Goal: Information Seeking & Learning: Learn about a topic

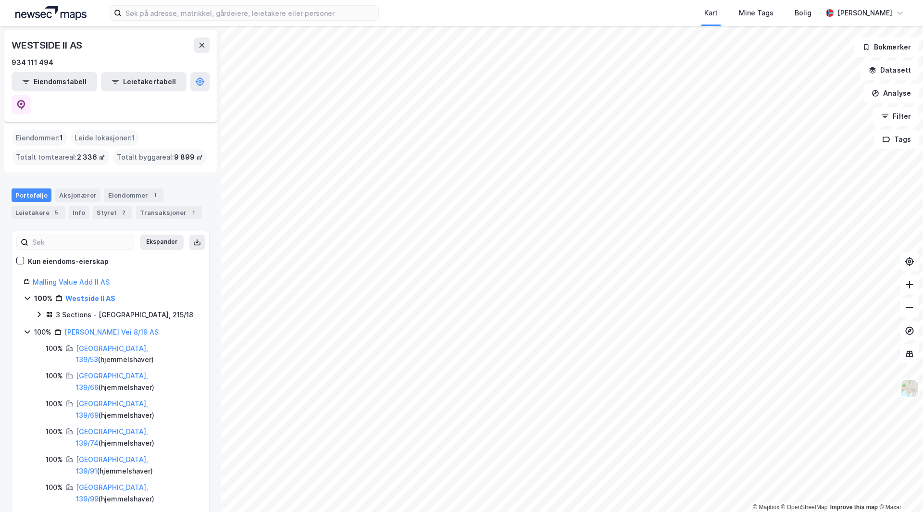
scroll to position [48, 0]
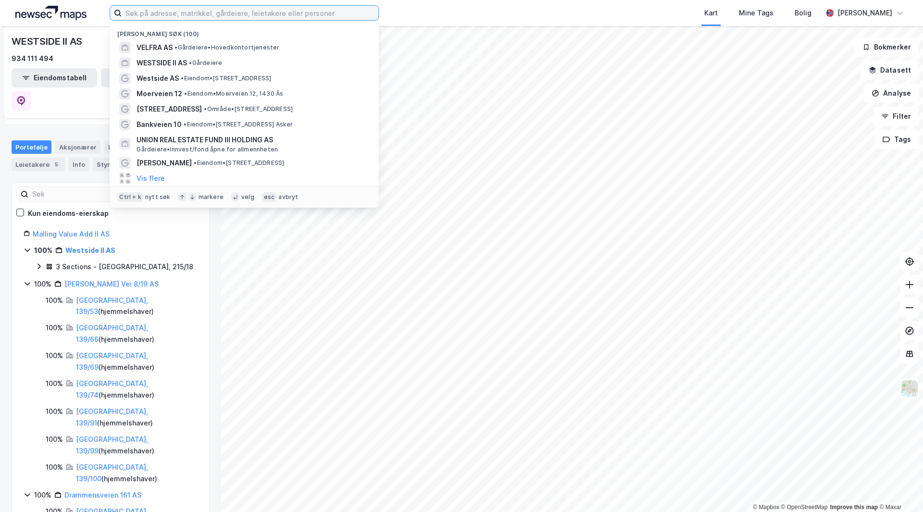
click at [176, 19] on input at bounding box center [250, 13] width 257 height 14
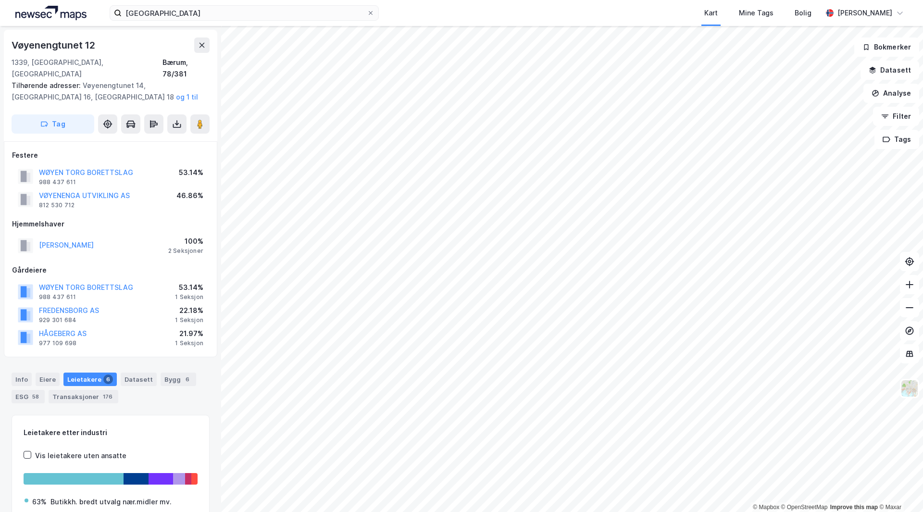
drag, startPoint x: 146, startPoint y: 247, endPoint x: 114, endPoint y: 253, distance: 32.3
drag, startPoint x: 113, startPoint y: 253, endPoint x: 84, endPoint y: 257, distance: 29.2
click at [88, 265] on div "Gårdeiere" at bounding box center [110, 271] width 197 height 12
click at [0, 0] on button "VØYENENGA UTVIKLING AS" at bounding box center [0, 0] width 0 height 0
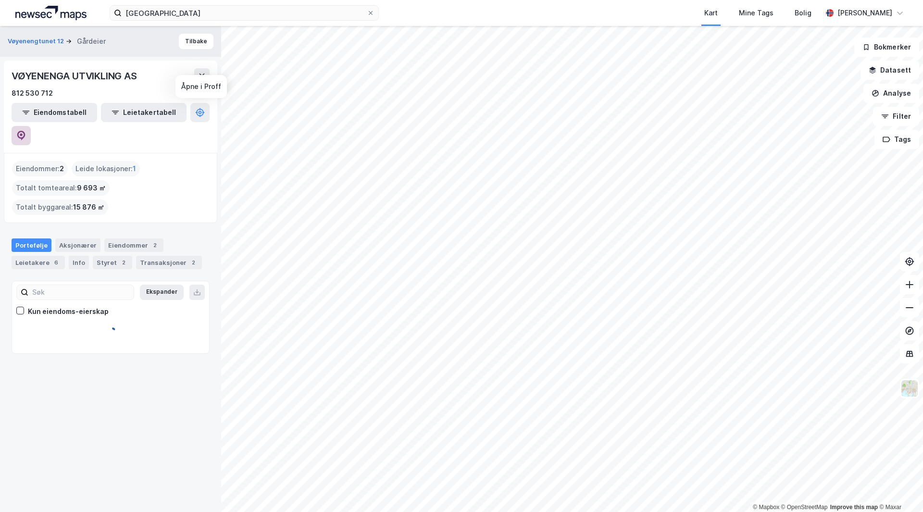
click at [26, 131] on icon at bounding box center [21, 136] width 10 height 10
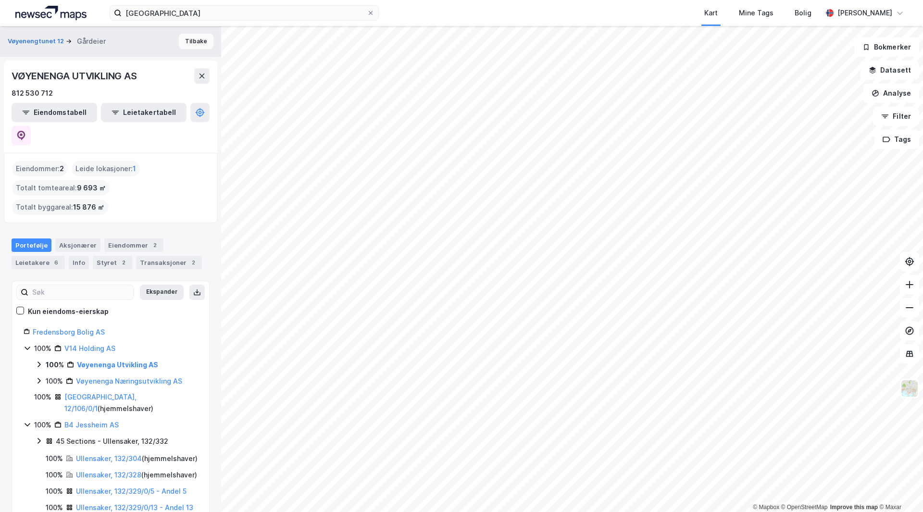
click at [193, 47] on button "Tilbake" at bounding box center [196, 41] width 35 height 15
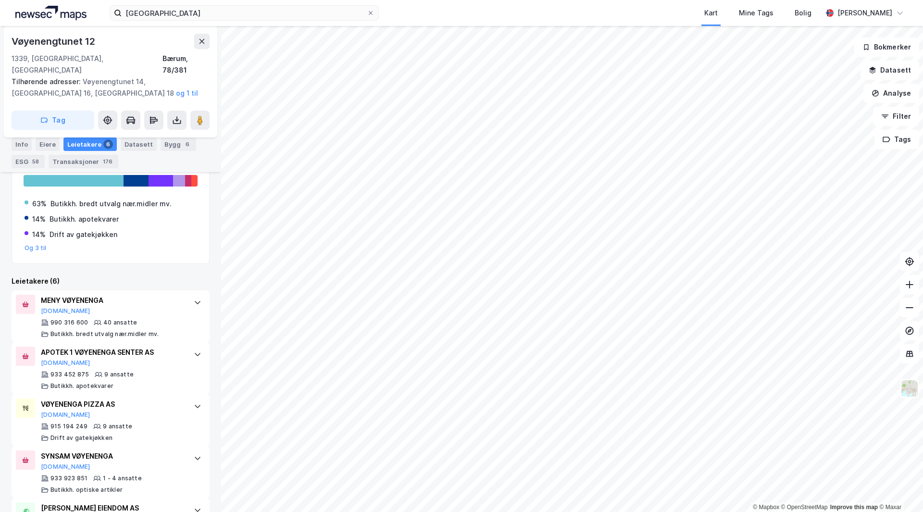
scroll to position [366, 0]
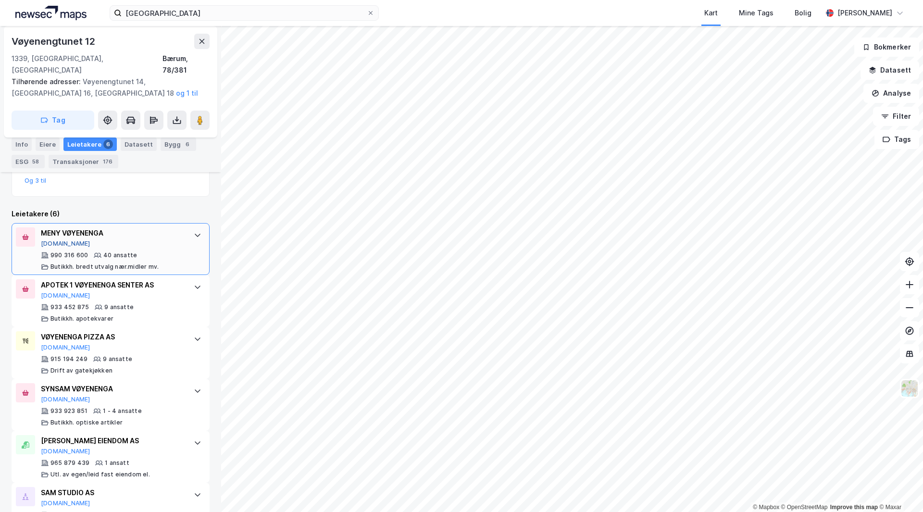
click at [58, 240] on button "[DOMAIN_NAME]" at bounding box center [66, 244] width 50 height 8
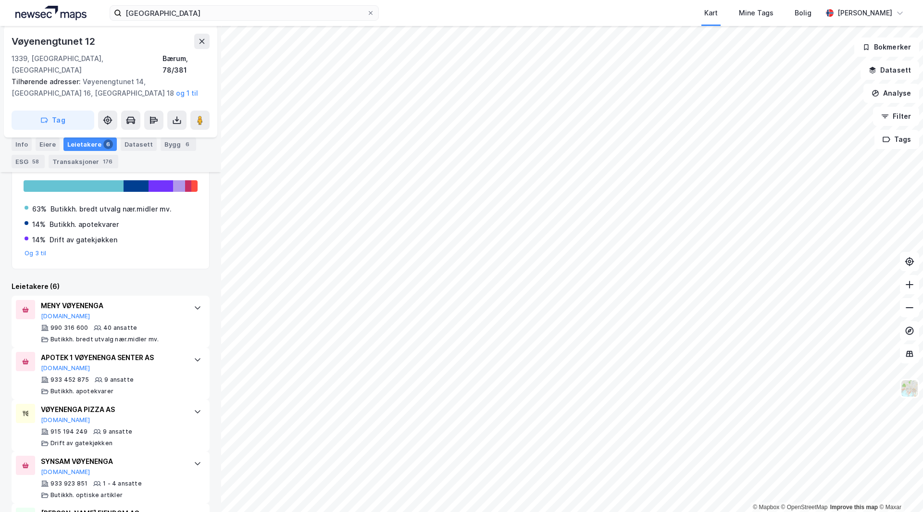
scroll to position [292, 0]
click at [150, 21] on div "vøyenenga senter Kart Mine Tags Bolig [PERSON_NAME]" at bounding box center [461, 13] width 923 height 26
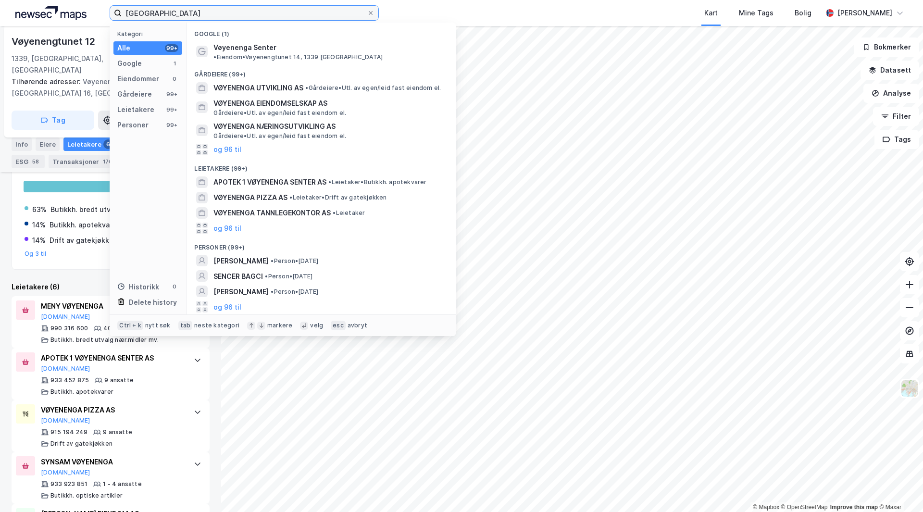
click at [154, 16] on input "[GEOGRAPHIC_DATA]" at bounding box center [244, 13] width 245 height 14
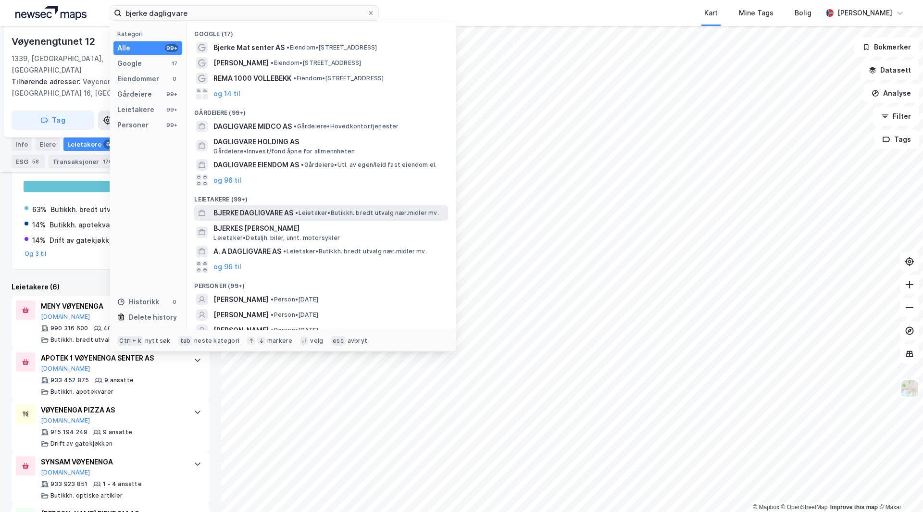
click at [304, 212] on span "• Leietaker • Butikkh. bredt utvalg nær.midler mv." at bounding box center [366, 213] width 143 height 8
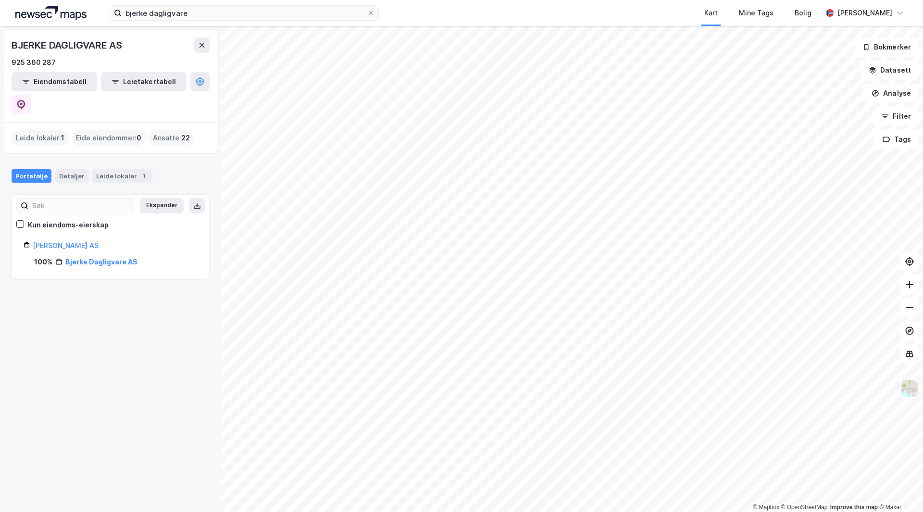
drag, startPoint x: 203, startPoint y: 4, endPoint x: 189, endPoint y: 17, distance: 19.7
click at [202, 5] on div "bjerke dagligvare Kart Mine Tags Bolig [PERSON_NAME]" at bounding box center [461, 13] width 923 height 26
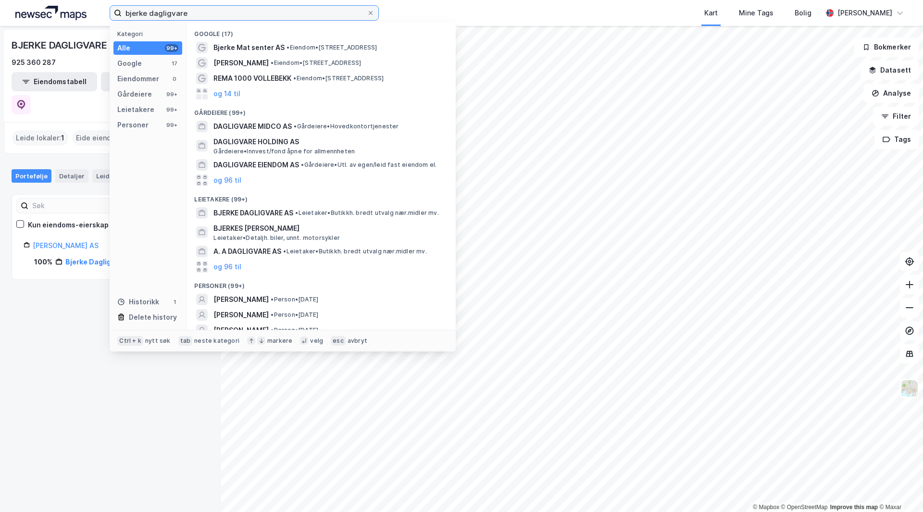
click at [189, 17] on input "bjerke dagligvare" at bounding box center [244, 13] width 245 height 14
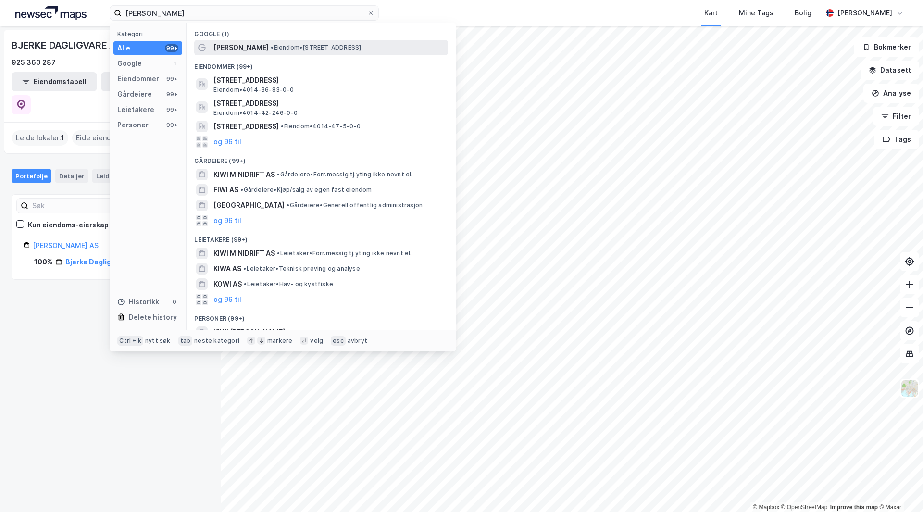
click at [293, 49] on span "• Eiendom • [STREET_ADDRESS]" at bounding box center [316, 48] width 90 height 8
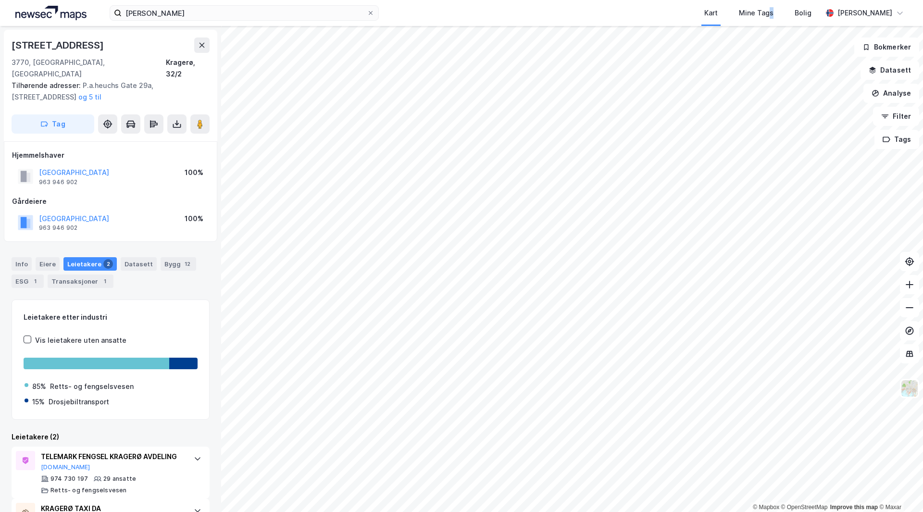
click at [188, 26] on div "[STREET_ADDRESS], [GEOGRAPHIC_DATA] [GEOGRAPHIC_DATA], 32/2 Tilhørende adresser…" at bounding box center [110, 269] width 221 height 486
click at [192, 20] on div "kiwi kragerø Kart Mine Tags Bolig [PERSON_NAME]" at bounding box center [461, 13] width 923 height 26
click at [192, 19] on input "[PERSON_NAME]" at bounding box center [244, 13] width 245 height 14
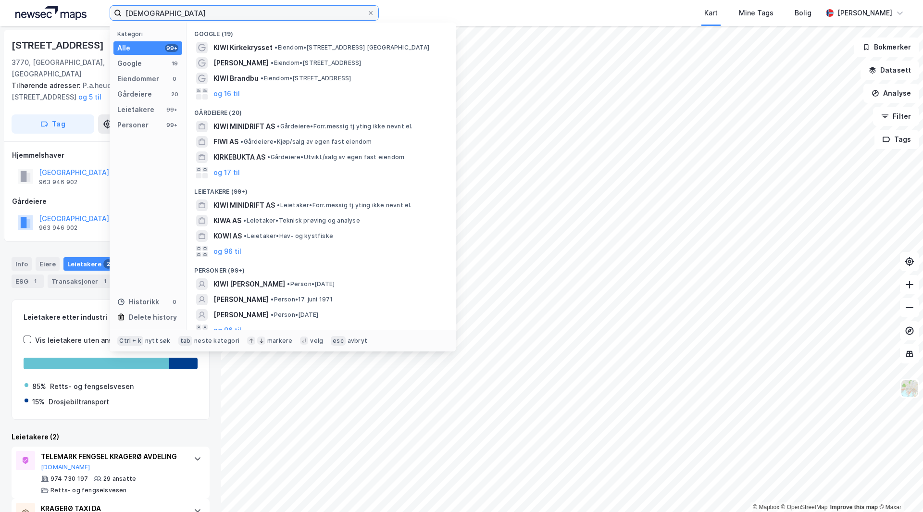
click at [194, 17] on input "[DEMOGRAPHIC_DATA]" at bounding box center [244, 13] width 245 height 14
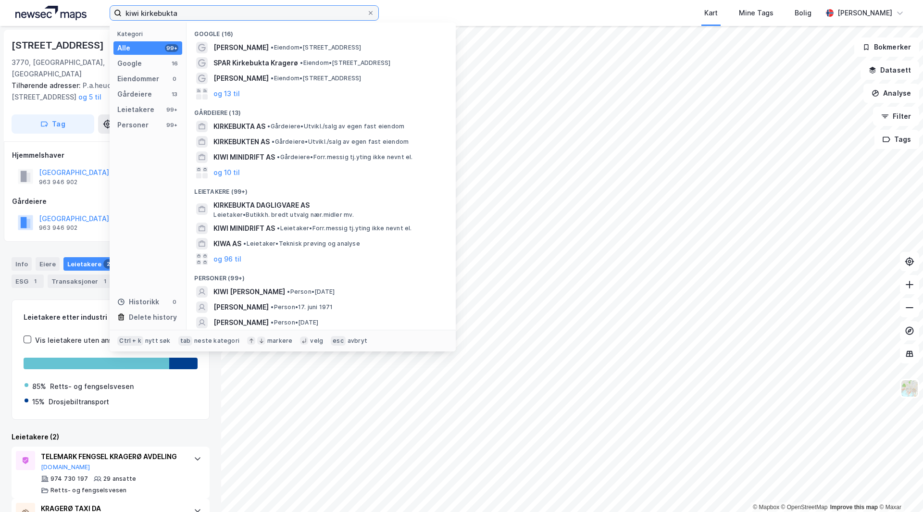
click at [190, 8] on input "kiwi kirkebukta" at bounding box center [244, 13] width 245 height 14
paste input "Ytre Strandvei 32-36,"
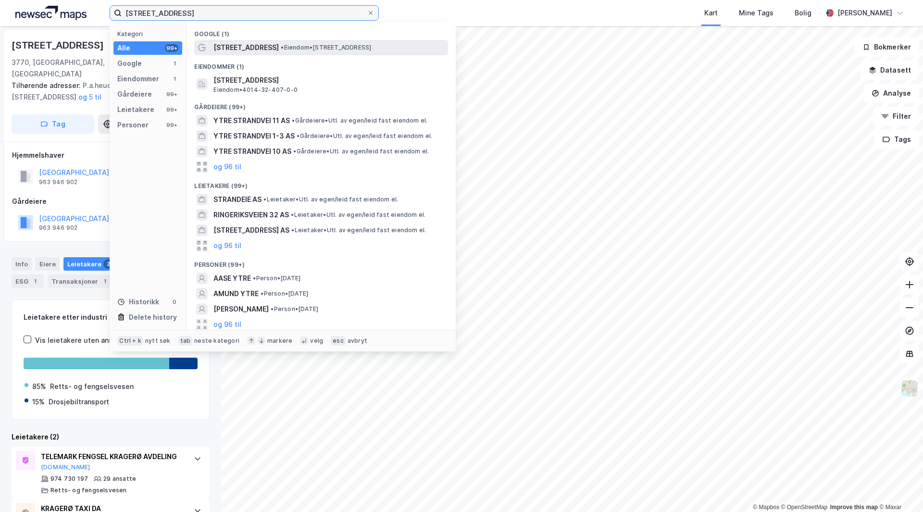
type input "[STREET_ADDRESS]"
click at [305, 51] on span "• Eiendom • [STREET_ADDRESS]" at bounding box center [326, 48] width 90 height 8
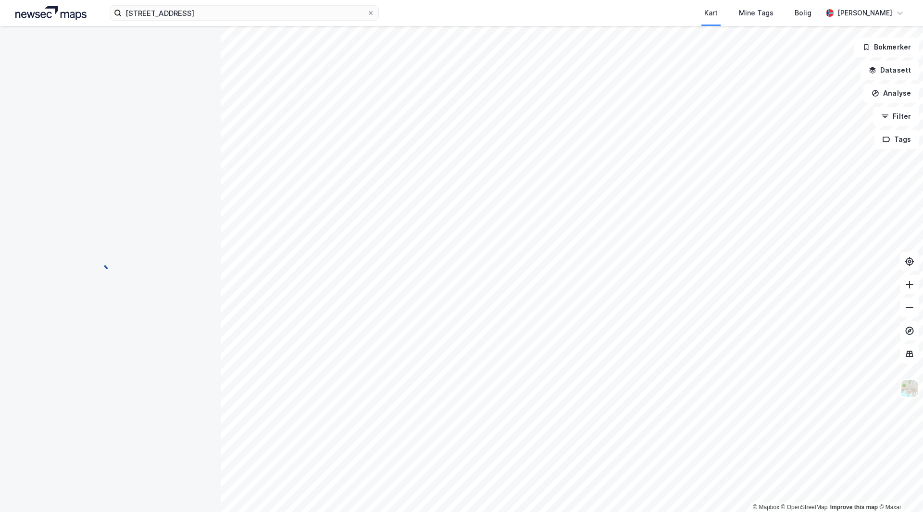
scroll to position [15, 0]
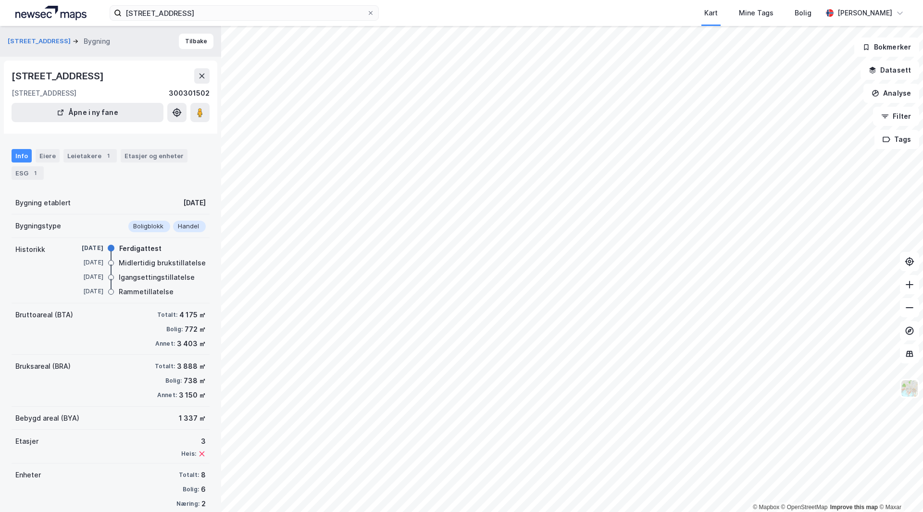
scroll to position [0, 0]
click at [32, 45] on button "[STREET_ADDRESS]" at bounding box center [40, 41] width 65 height 10
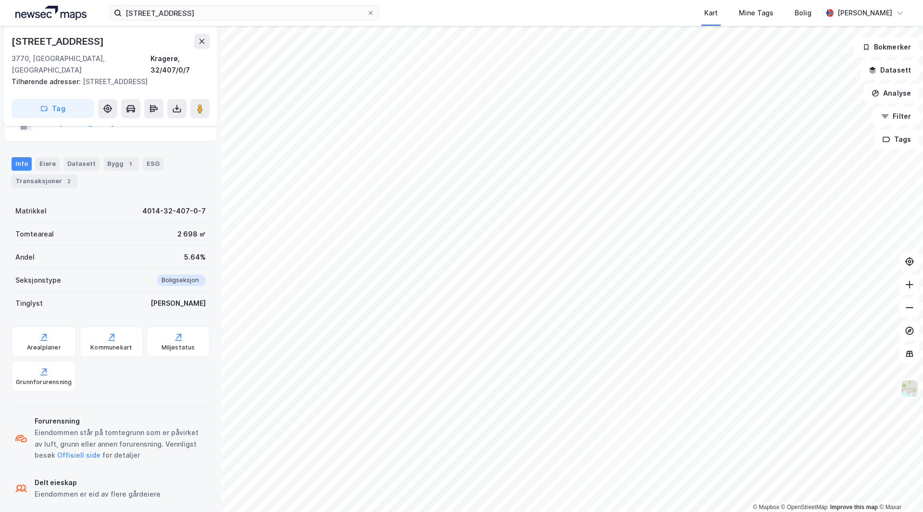
scroll to position [10, 0]
